Goal: Task Accomplishment & Management: Manage account settings

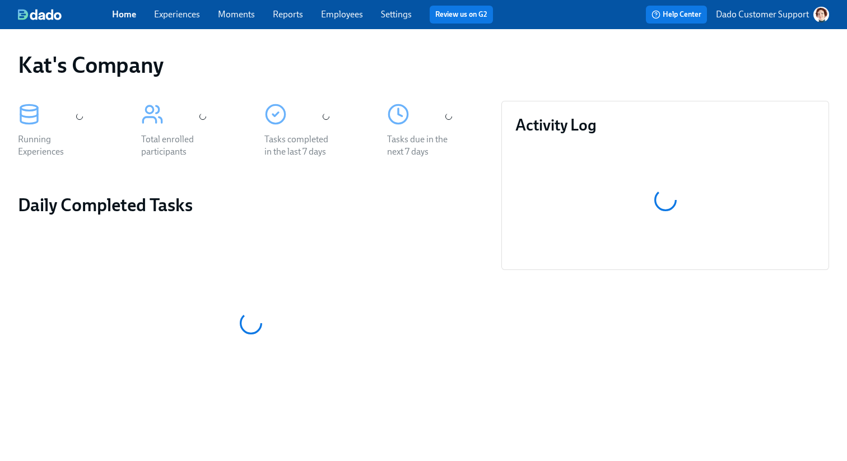
click at [185, 15] on link "Experiences" at bounding box center [177, 14] width 46 height 11
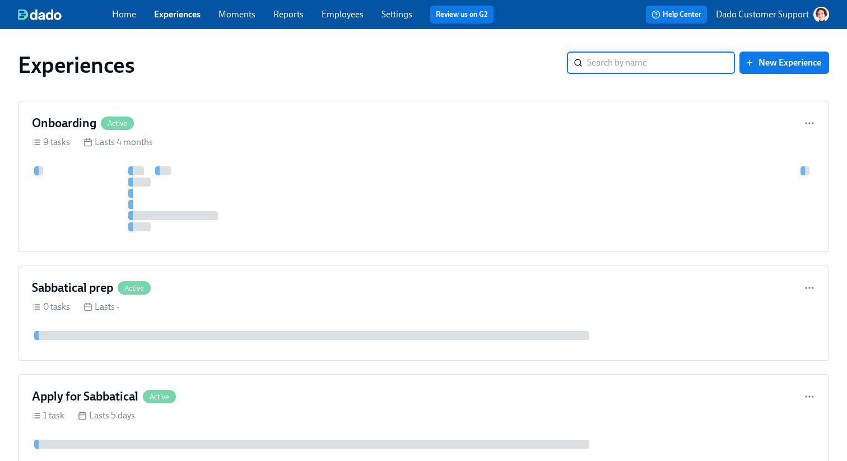
click at [141, 186] on div at bounding box center [139, 182] width 22 height 9
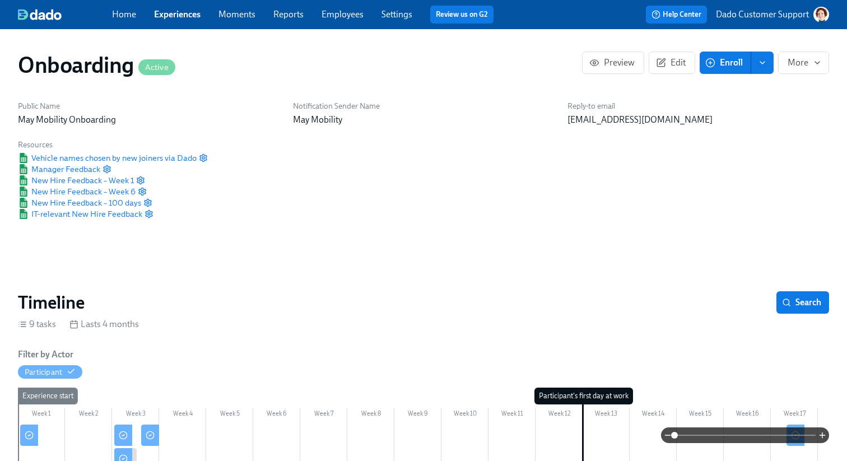
click at [26, 437] on div at bounding box center [423, 435] width 811 height 16
click at [151, 433] on div at bounding box center [423, 435] width 811 height 16
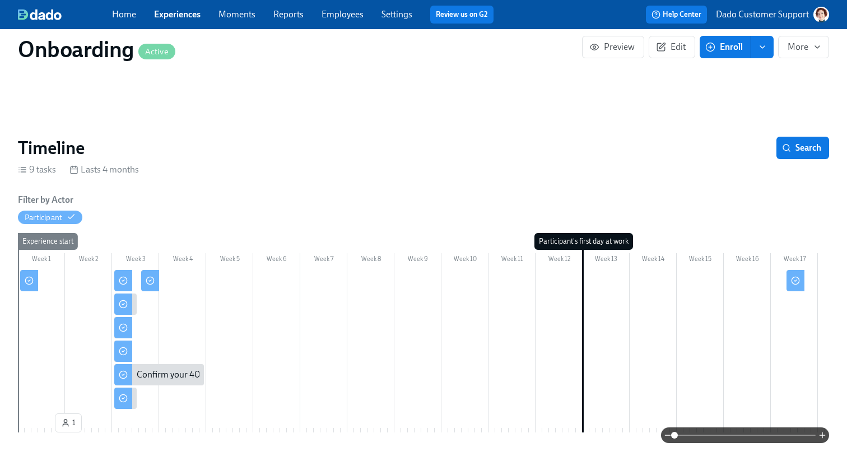
scroll to position [160, 0]
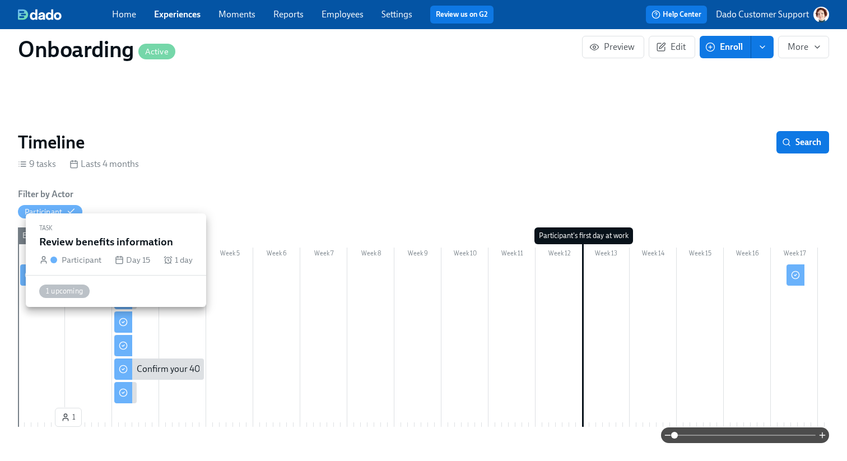
click at [123, 321] on icon at bounding box center [123, 322] width 9 height 9
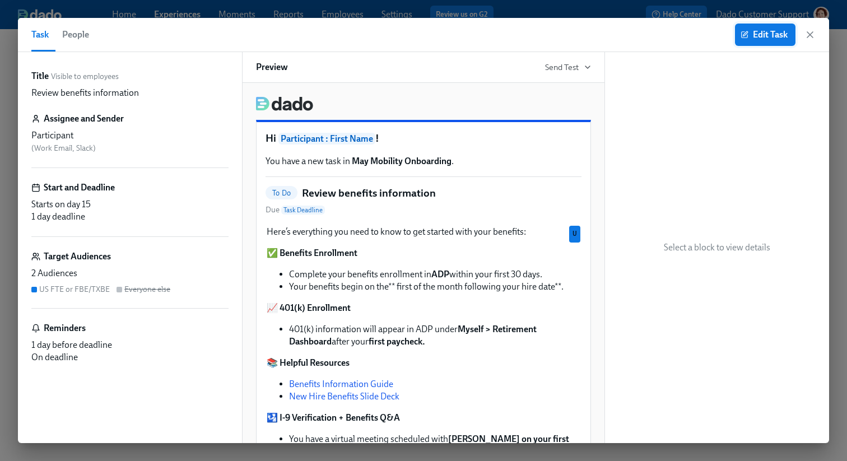
click at [752, 27] on button "Edit Task" at bounding box center [765, 35] width 60 height 22
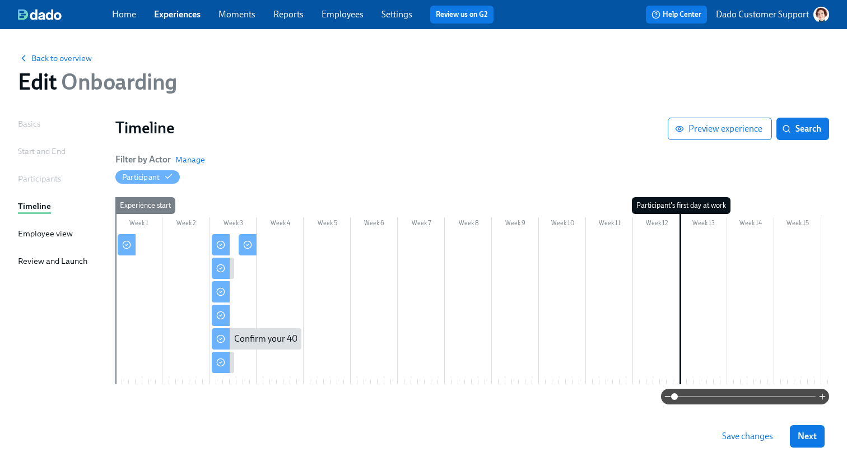
click at [341, 266] on div at bounding box center [562, 309] width 894 height 150
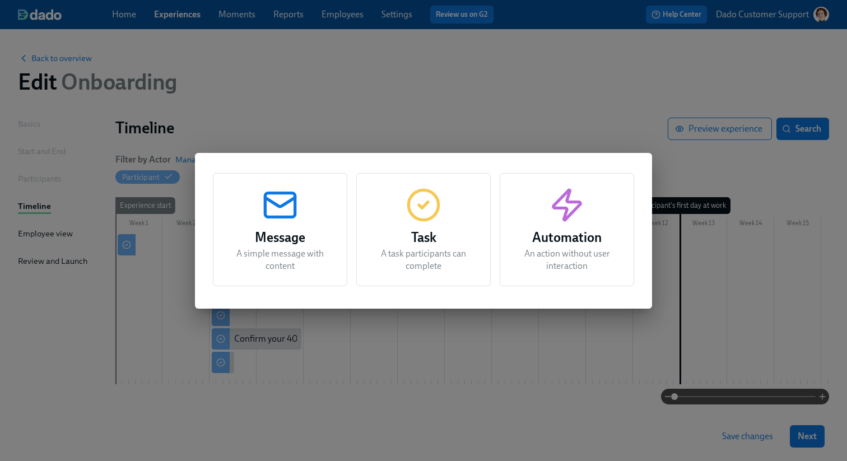
click at [556, 230] on h3 "Automation" at bounding box center [567, 237] width 106 height 20
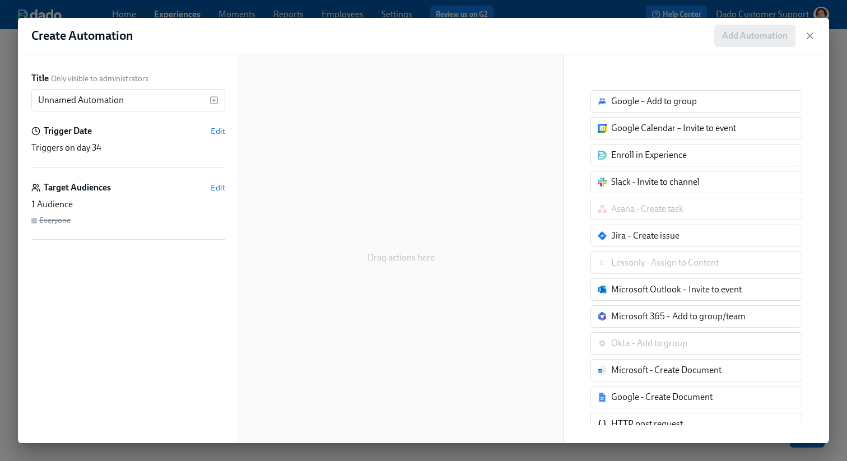
drag, startPoint x: 683, startPoint y: 153, endPoint x: 496, endPoint y: 153, distance: 187.1
click at [497, 153] on div "Title Only visible to administrators Unnamed Automation ​ Trigger Date Edit Tri…" at bounding box center [423, 248] width 811 height 389
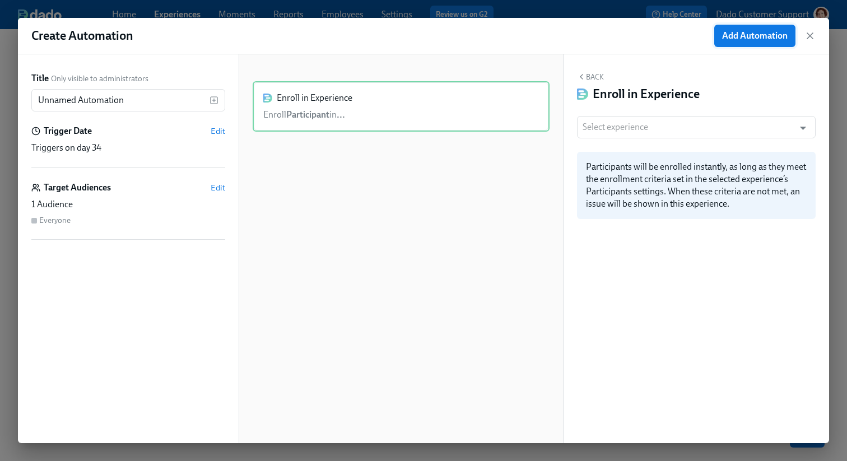
click at [764, 35] on span "Add Automation" at bounding box center [755, 35] width 66 height 11
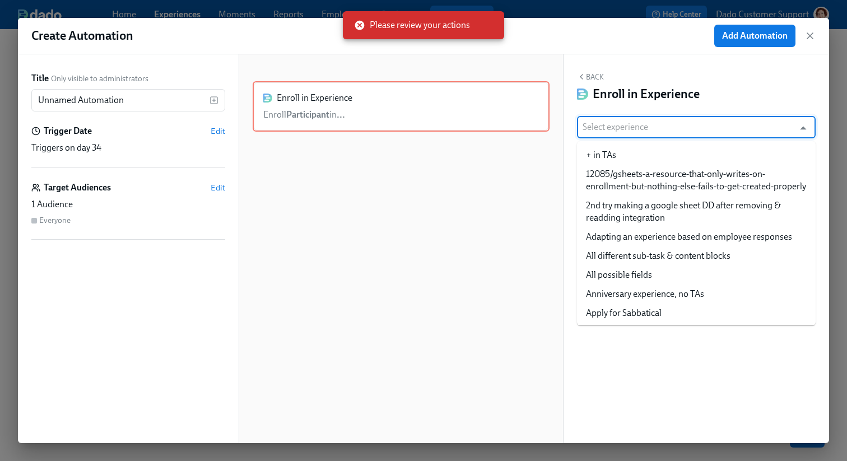
click at [642, 128] on input "text" at bounding box center [686, 127] width 206 height 22
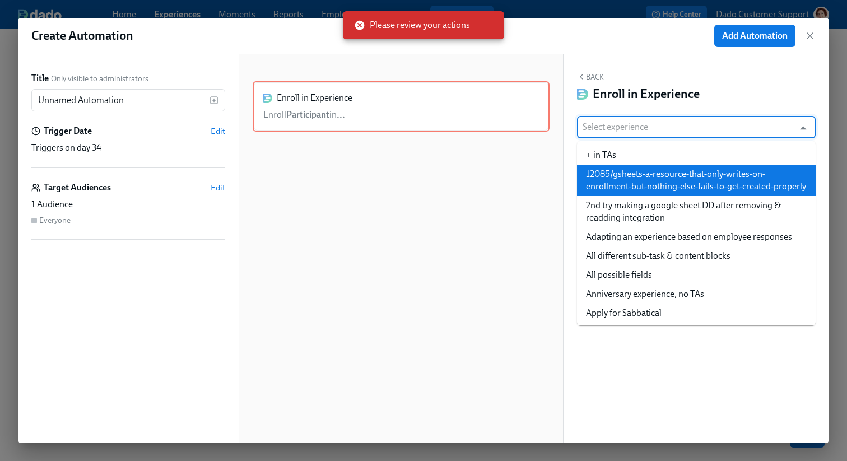
click at [627, 181] on li "12085/gsheets-a-resource-that-only-writes-on-enrollment-but-nothing-else-fails-…" at bounding box center [696, 180] width 239 height 31
type input "12085/gsheets-a-resource-that-only-writes-on-enrollment-but-nothing-else-fails-…"
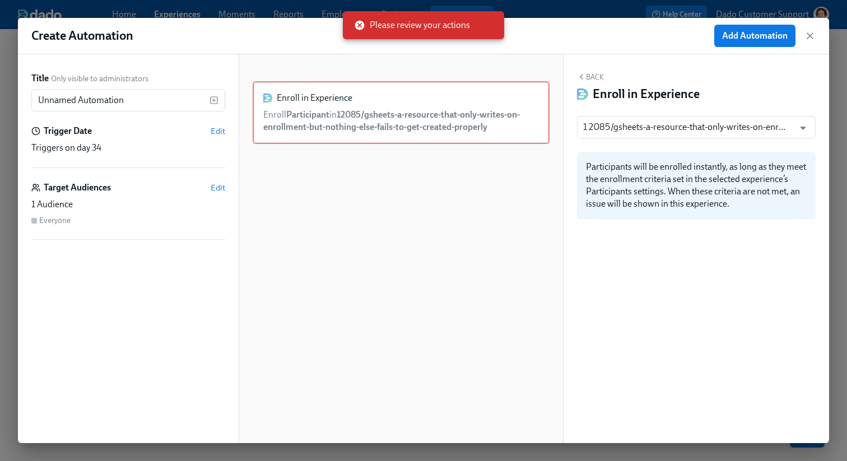
click at [748, 23] on div "Create Automation Add Automation" at bounding box center [423, 36] width 811 height 36
click at [747, 35] on span "Add Automation" at bounding box center [755, 35] width 66 height 11
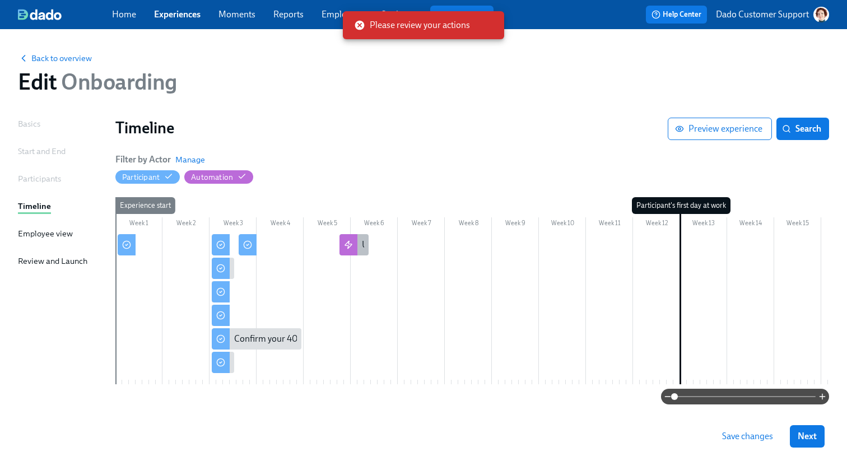
click at [346, 239] on div at bounding box center [348, 244] width 18 height 21
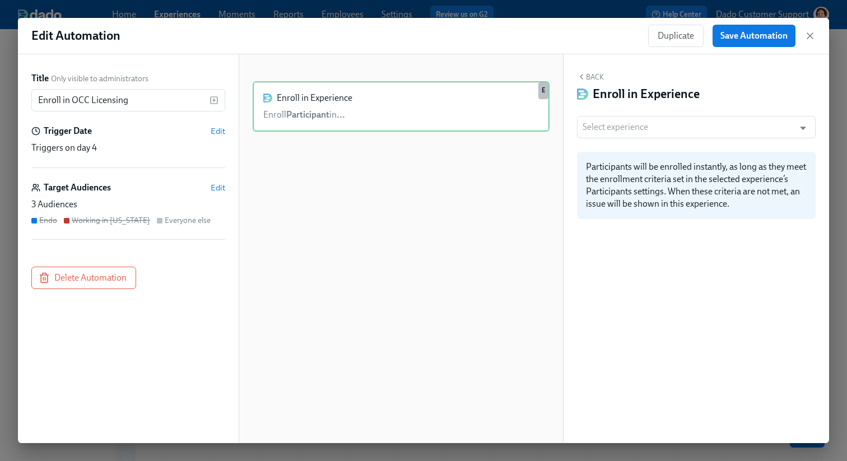
type input "[US_STATE] (OCC) Licensure for existing doctors"
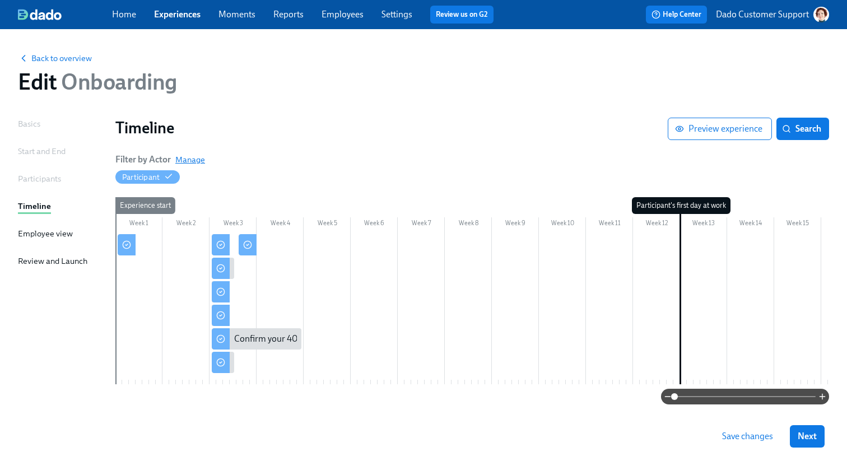
click at [190, 160] on span "Manage" at bounding box center [190, 159] width 30 height 11
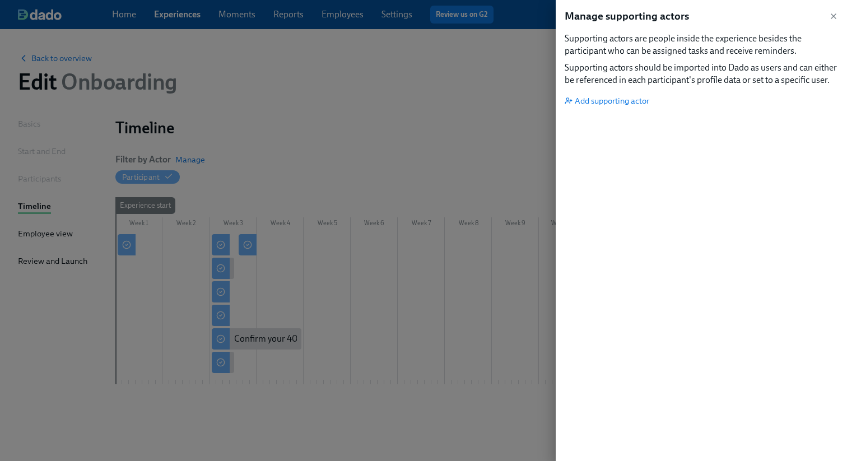
click at [182, 92] on div at bounding box center [423, 230] width 847 height 461
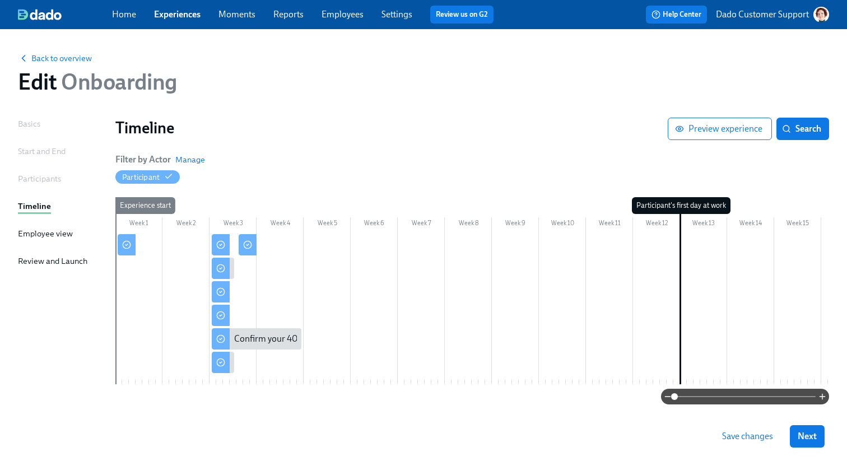
click at [41, 175] on div "Participants" at bounding box center [39, 179] width 43 height 12
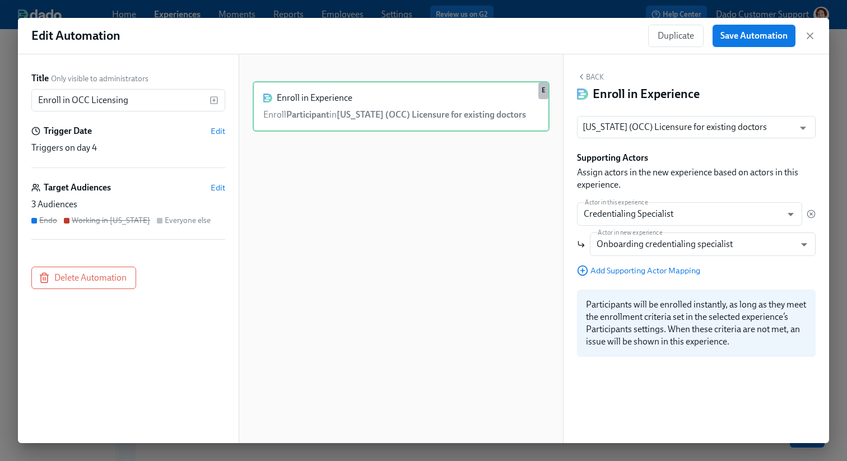
type input "[US_STATE] (OCC) Licensure for existing doctors"
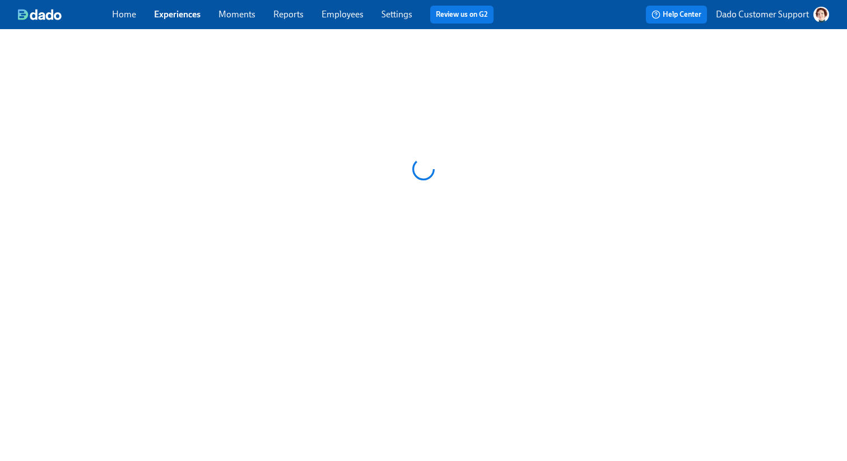
click at [751, 13] on p "Dado Customer Support" at bounding box center [762, 14] width 93 height 12
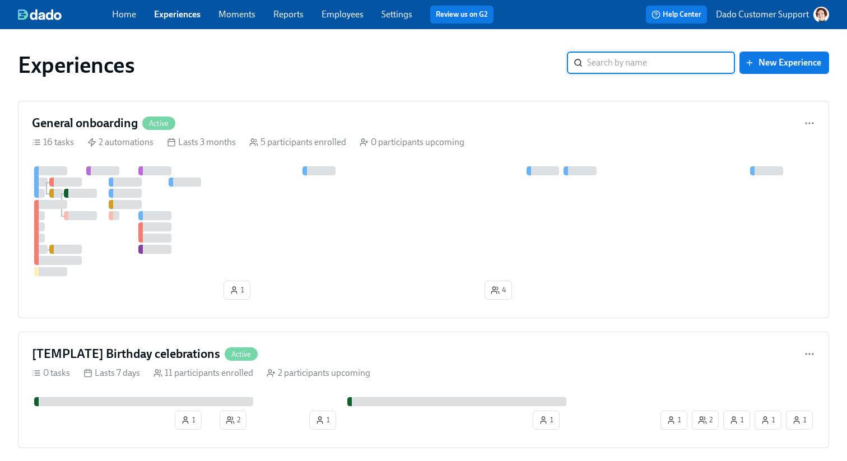
click at [747, 15] on p "Dado Customer Support" at bounding box center [762, 14] width 93 height 12
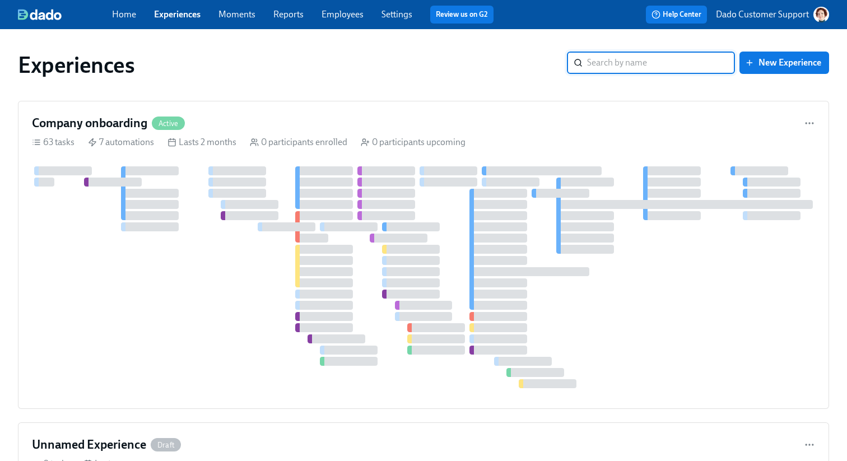
click at [784, 9] on p "Dado Customer Support" at bounding box center [762, 14] width 93 height 12
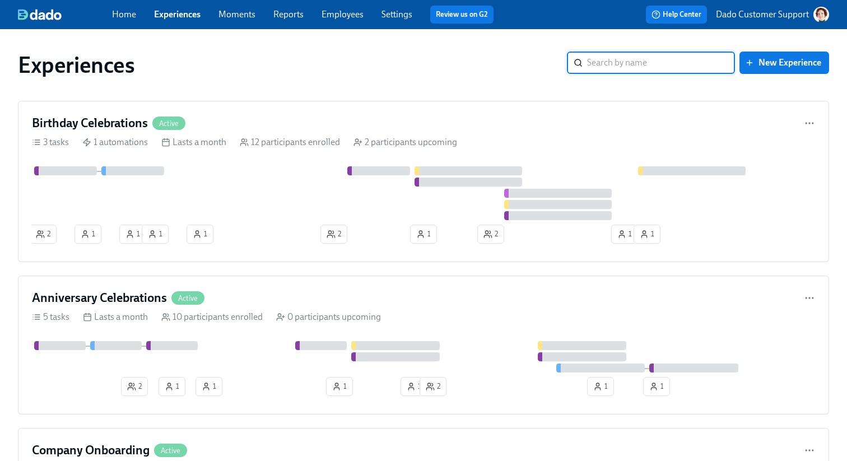
click at [755, 15] on p "Dado Customer Support" at bounding box center [762, 14] width 93 height 12
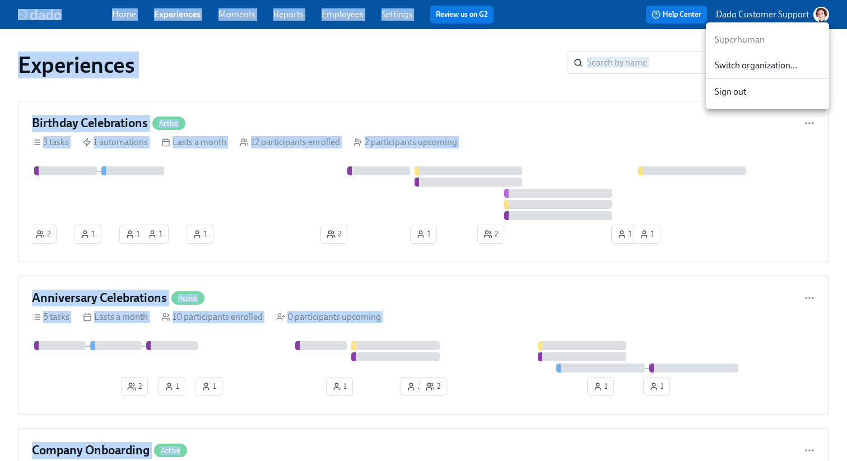
click at [755, 15] on div at bounding box center [423, 230] width 847 height 461
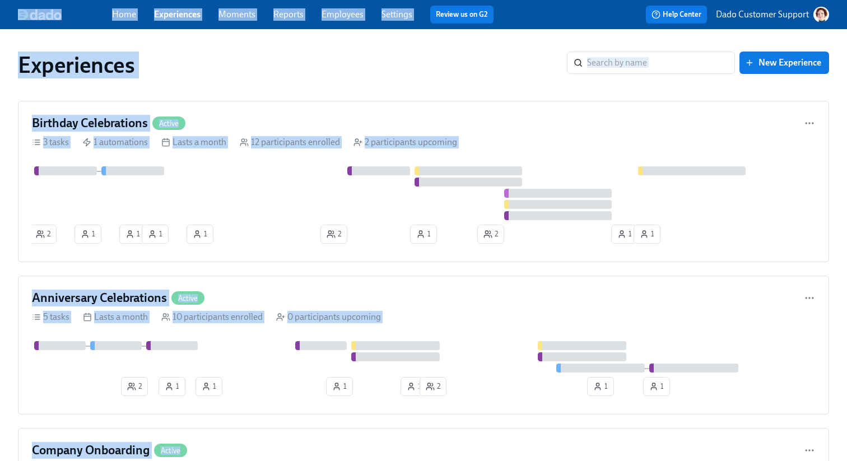
click at [755, 15] on p "Dado Customer Support" at bounding box center [762, 14] width 93 height 12
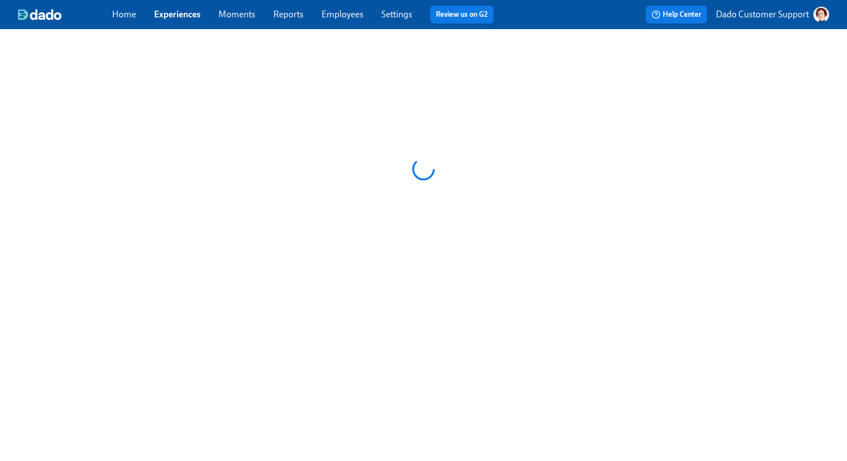
click at [768, 14] on p "Dado Customer Support" at bounding box center [762, 14] width 93 height 12
click at [771, 12] on p "Dado Customer Support" at bounding box center [762, 14] width 93 height 12
click at [790, 17] on p "Dado Customer Support" at bounding box center [762, 14] width 93 height 12
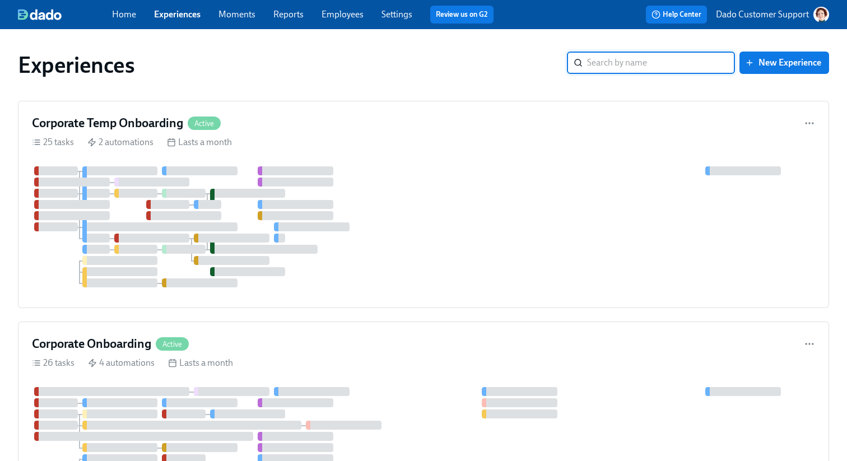
click at [765, 12] on p "Dado Customer Support" at bounding box center [762, 14] width 93 height 12
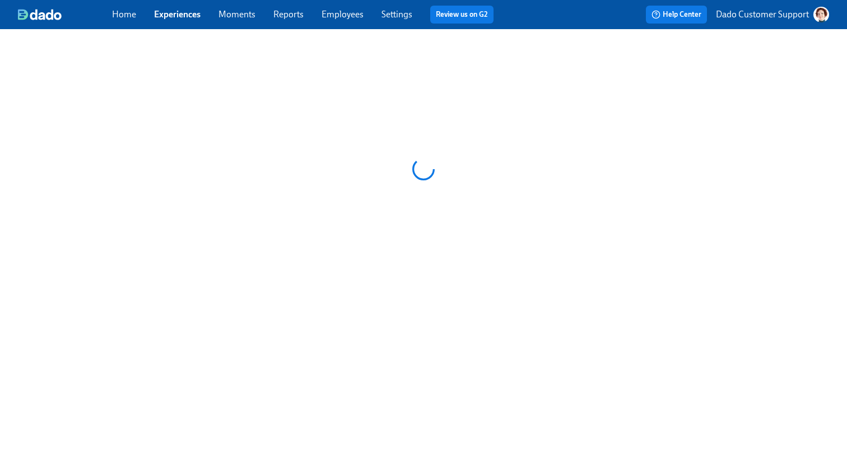
click at [775, 6] on div "Help Center Dado Customer Support" at bounding box center [665, 15] width 327 height 18
click at [760, 19] on p "Dado Customer Support" at bounding box center [762, 14] width 93 height 12
click at [806, 15] on p "Dado Customer Support" at bounding box center [762, 14] width 93 height 12
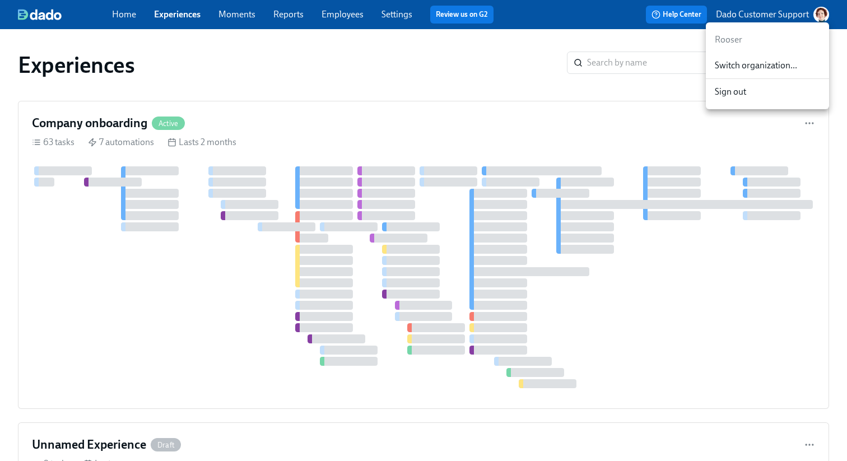
click at [454, 95] on div at bounding box center [423, 230] width 847 height 461
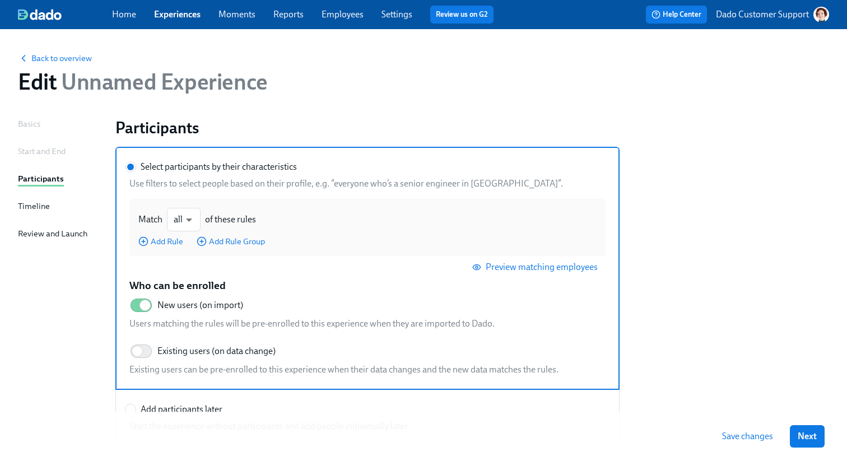
click at [782, 13] on p "Dado Customer Support" at bounding box center [762, 14] width 93 height 12
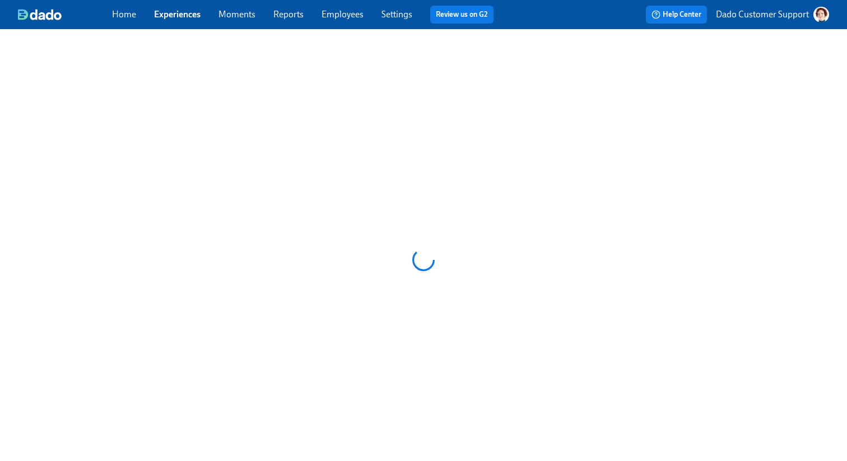
click at [783, 7] on button "Dado Customer Support" at bounding box center [772, 15] width 113 height 16
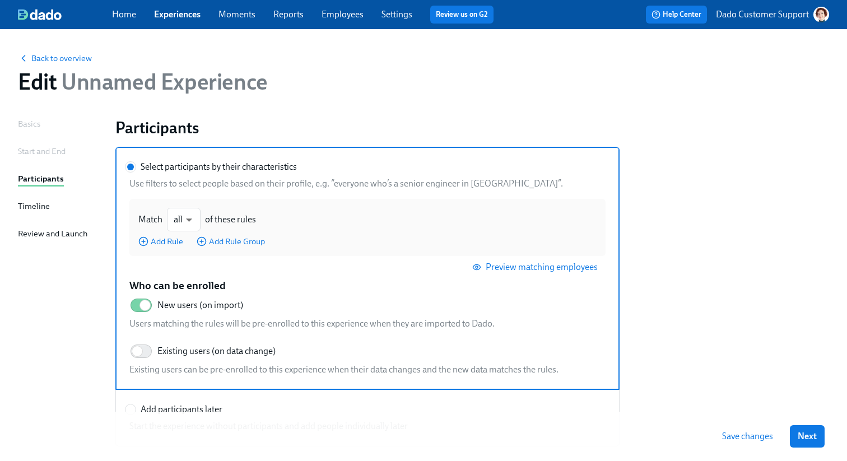
click at [786, 12] on p "Dado Customer Support" at bounding box center [762, 14] width 93 height 12
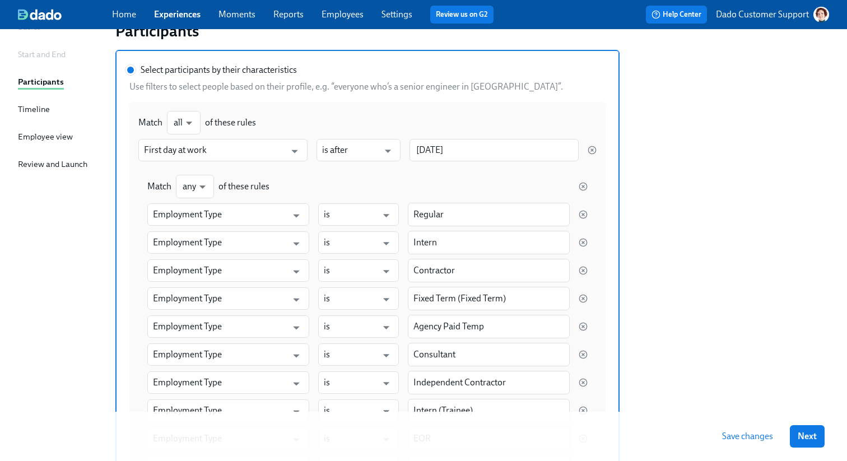
scroll to position [96, 0]
